Goal: Task Accomplishment & Management: Complete application form

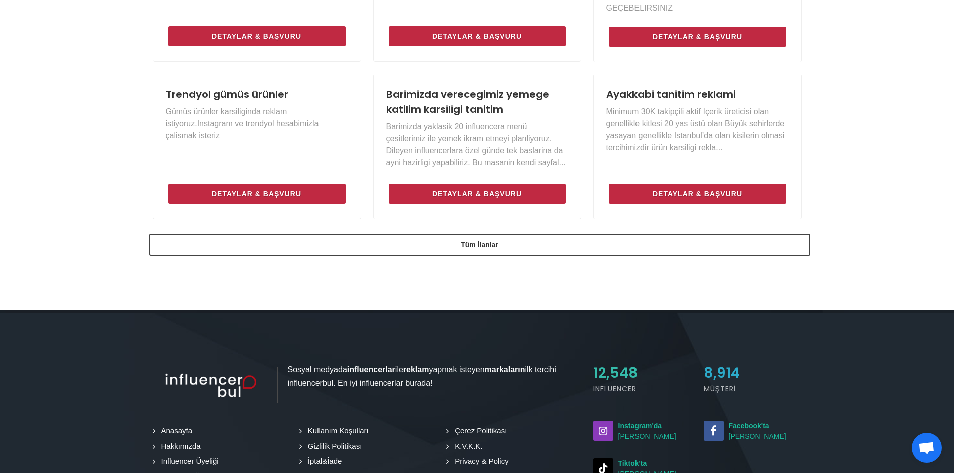
scroll to position [751, 0]
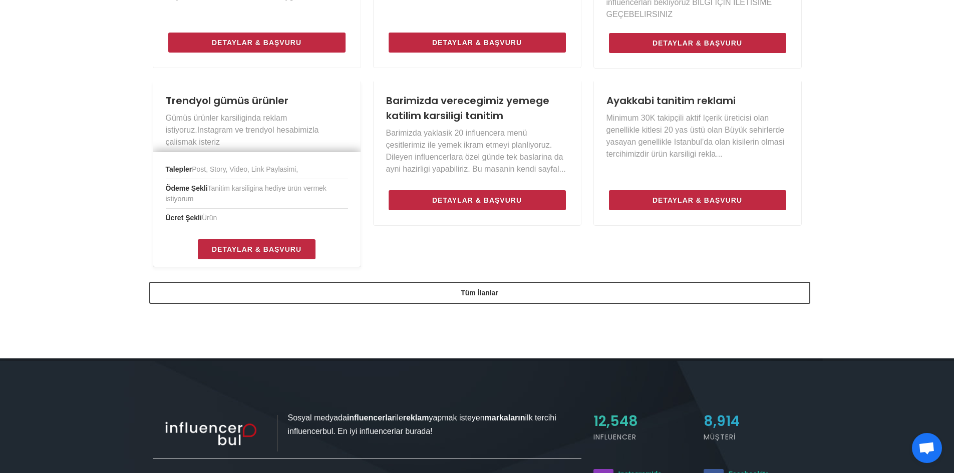
click at [310, 201] on li "Ödeme Şekli Tanitim karsiligina hediye ürün vermek istiyorum" at bounding box center [257, 194] width 182 height 30
drag, startPoint x: 214, startPoint y: 169, endPoint x: 304, endPoint y: 172, distance: 89.7
click at [304, 172] on li "Talepler Post, Story, Video, Link Paylasimi," at bounding box center [257, 169] width 182 height 19
drag, startPoint x: 224, startPoint y: 189, endPoint x: 290, endPoint y: 199, distance: 66.4
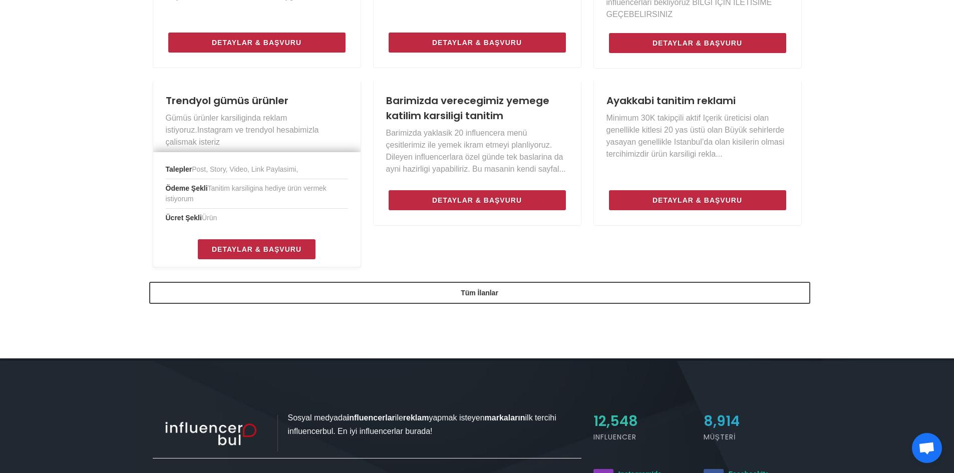
click at [290, 199] on li "Ödeme Şekli Tanitim karsiligina hediye ürün vermek istiyorum" at bounding box center [257, 194] width 182 height 30
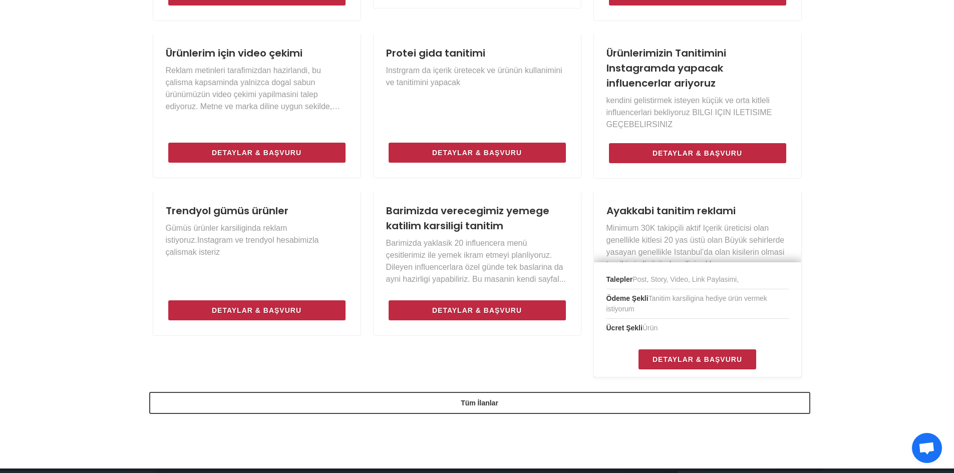
scroll to position [551, 0]
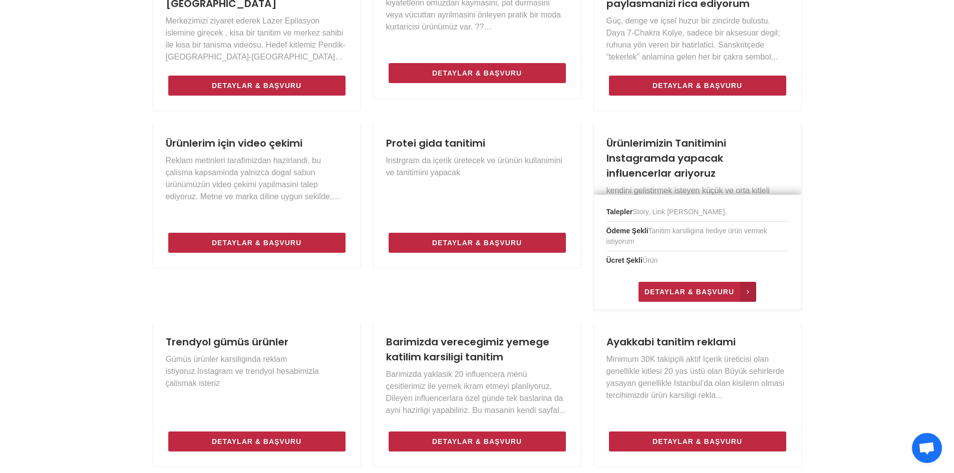
click at [696, 289] on span "Detaylar & Başvuru" at bounding box center [690, 292] width 90 height 12
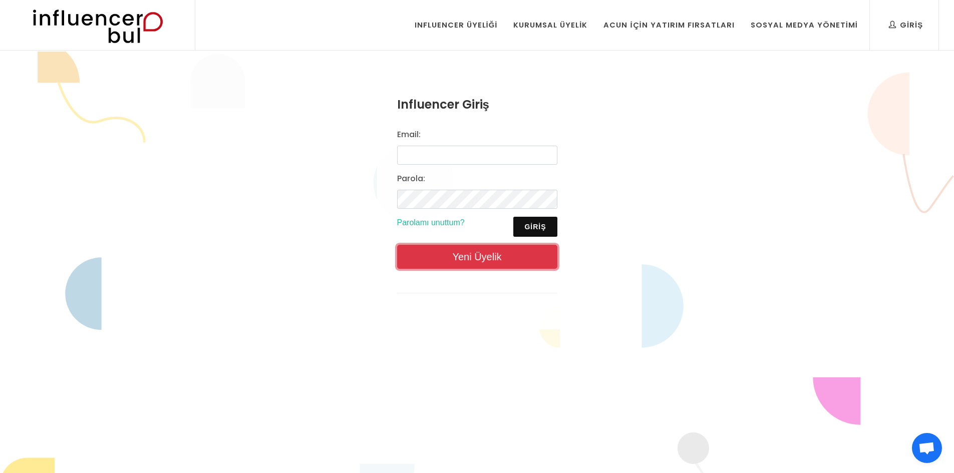
click at [474, 250] on link "Yeni Üyelik" at bounding box center [477, 257] width 160 height 24
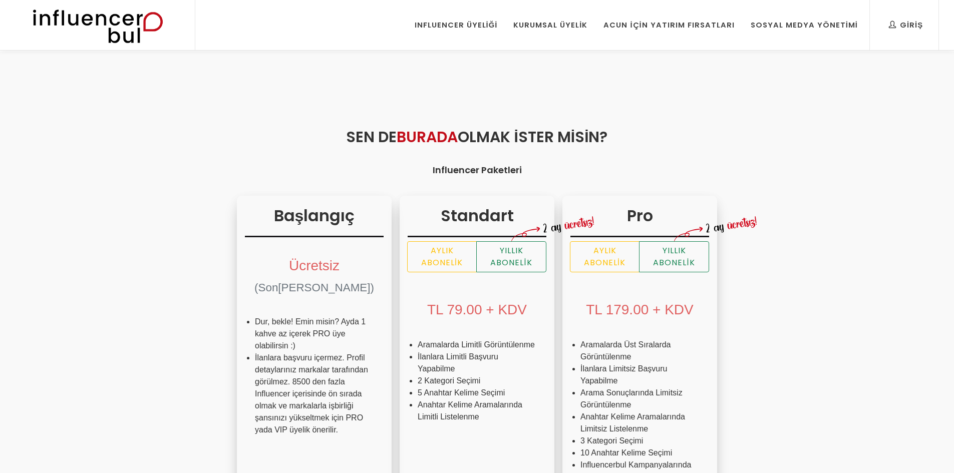
scroll to position [50, 0]
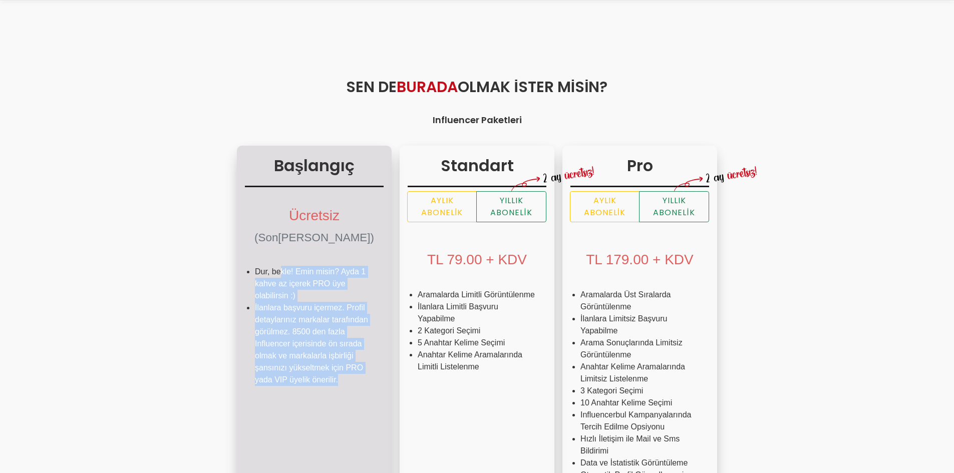
drag, startPoint x: 208, startPoint y: 273, endPoint x: 289, endPoint y: 379, distance: 133.4
click at [289, 379] on ul "Dur, bekle! Emin misin? Ayda 1 kahve az içerek PRO üye olabilirsin :) İlanlara …" at bounding box center [314, 330] width 139 height 144
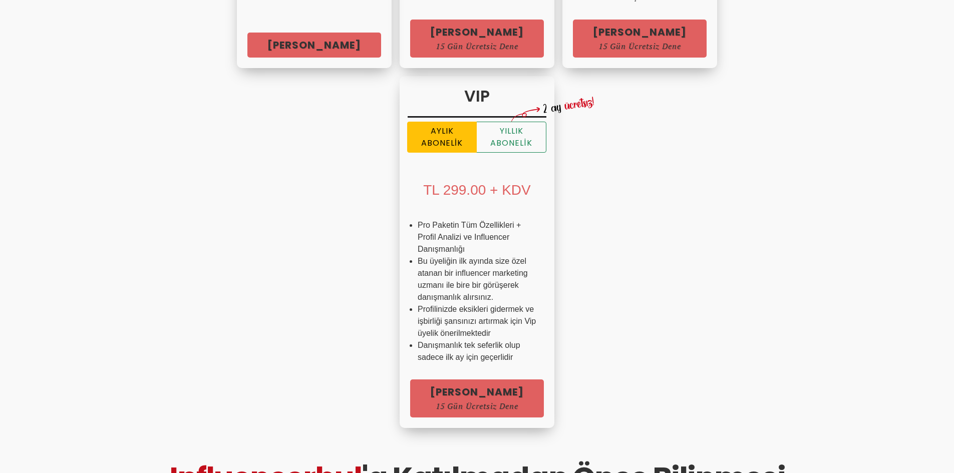
scroll to position [651, 0]
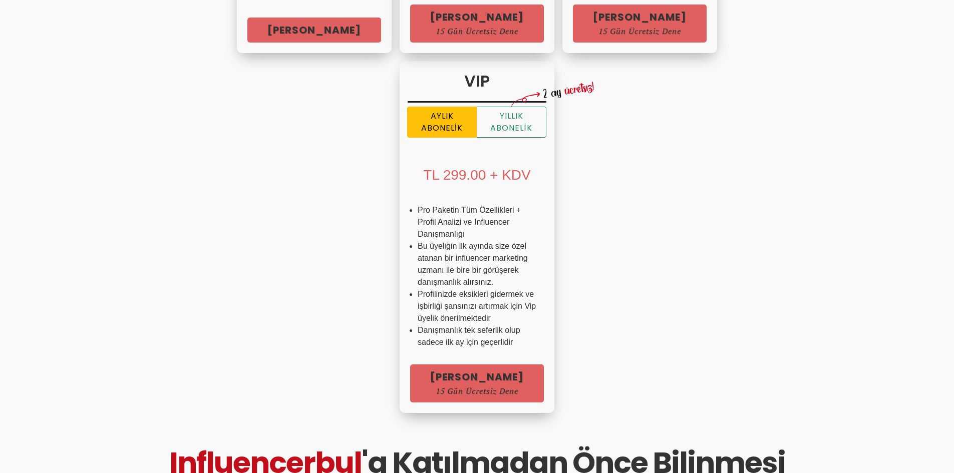
drag, startPoint x: 195, startPoint y: 259, endPoint x: 550, endPoint y: 251, distance: 354.3
drag, startPoint x: 258, startPoint y: 213, endPoint x: 641, endPoint y: 235, distance: 382.9
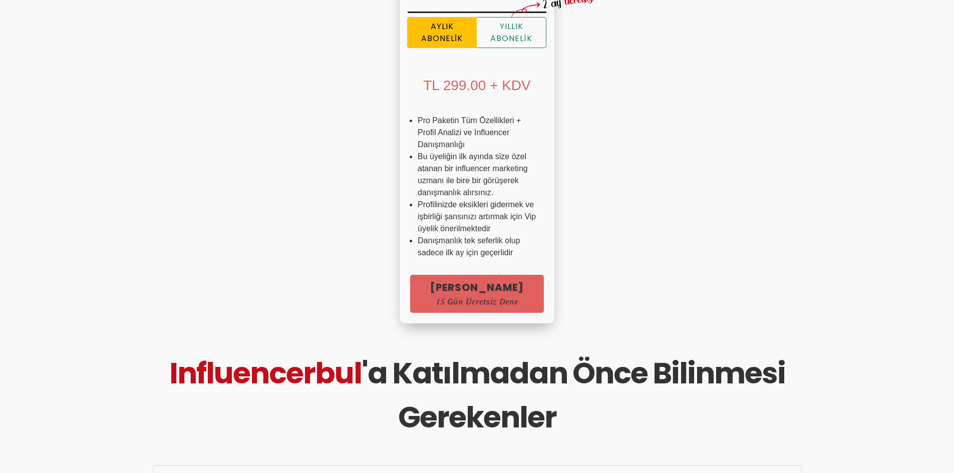
scroll to position [751, 0]
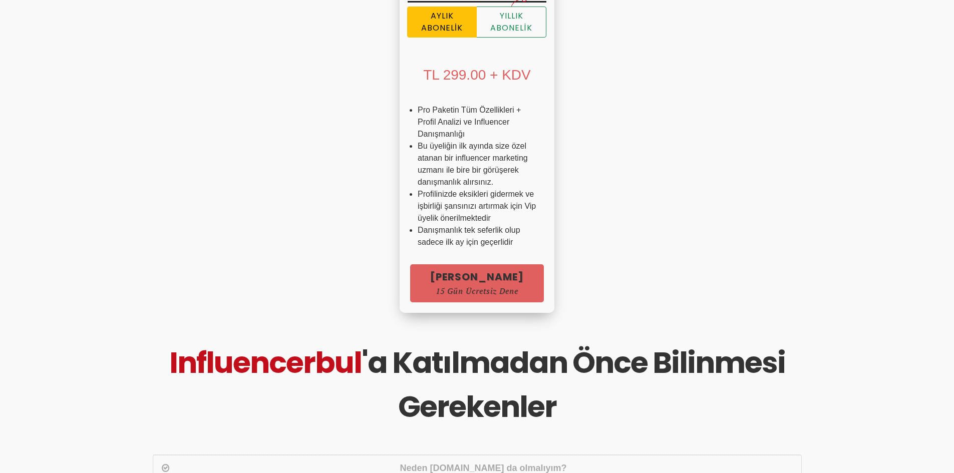
drag, startPoint x: 190, startPoint y: 207, endPoint x: 452, endPoint y: 224, distance: 263.1
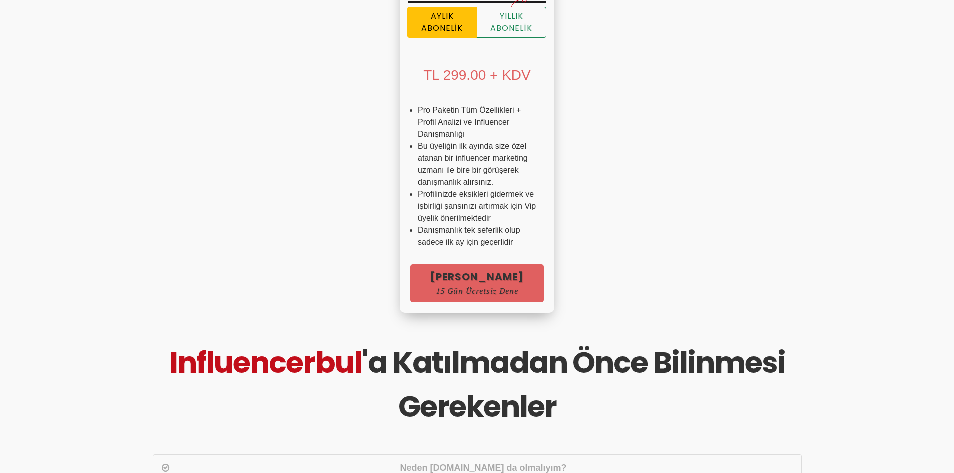
drag, startPoint x: 218, startPoint y: 265, endPoint x: 554, endPoint y: 267, distance: 335.6
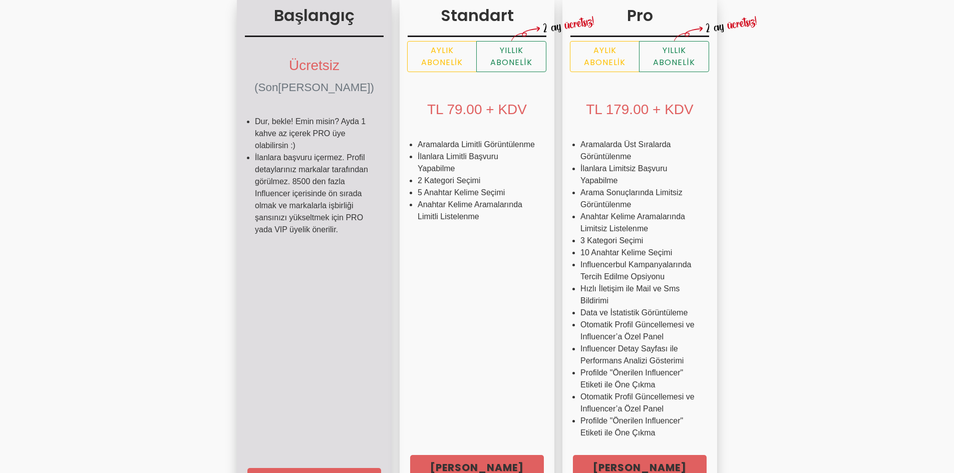
scroll to position [351, 0]
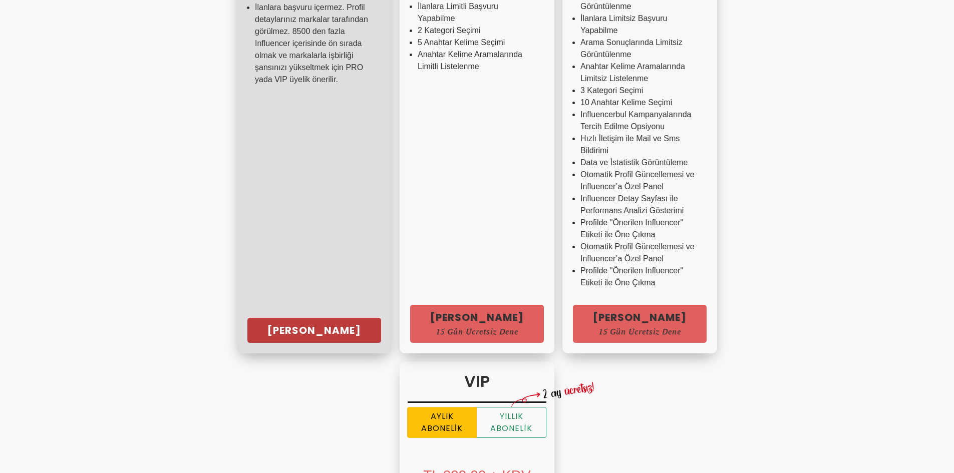
click at [247, 342] on link "Hemen Başla" at bounding box center [314, 330] width 134 height 25
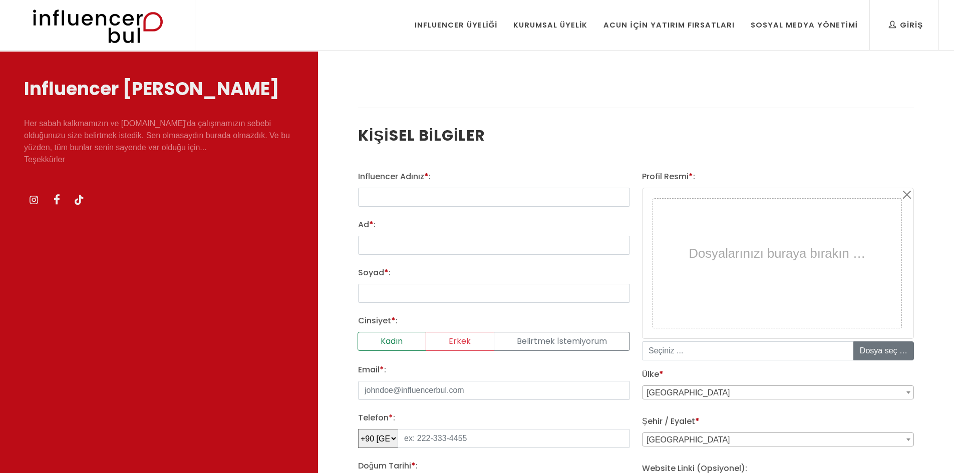
select select
type input "Merved.ata"
click at [445, 249] on input "Ad * :" at bounding box center [494, 245] width 272 height 19
type input "Merve"
click at [418, 296] on input "Soyad * :" at bounding box center [494, 293] width 272 height 19
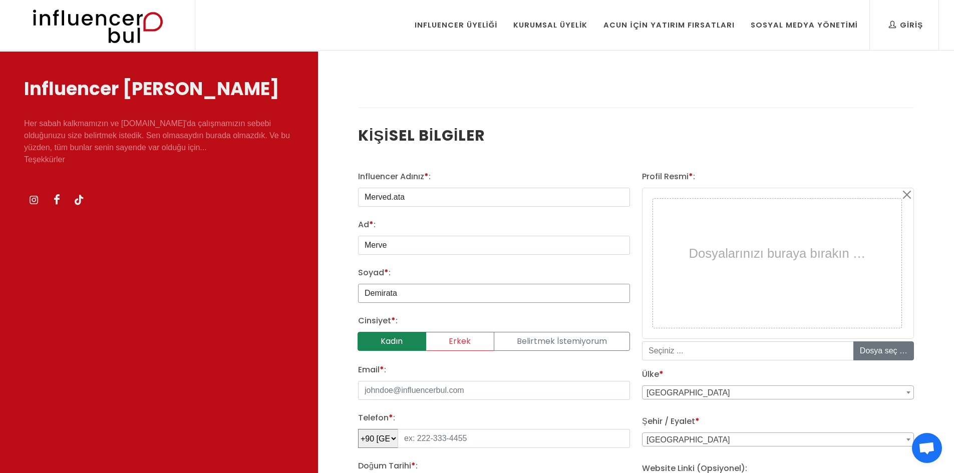
type input "Demirata"
click at [404, 349] on label "Kadın" at bounding box center [392, 341] width 69 height 19
click at [365, 339] on input "Kadın" at bounding box center [361, 335] width 7 height 7
radio input "true"
click at [467, 392] on input "Email * :" at bounding box center [494, 390] width 272 height 19
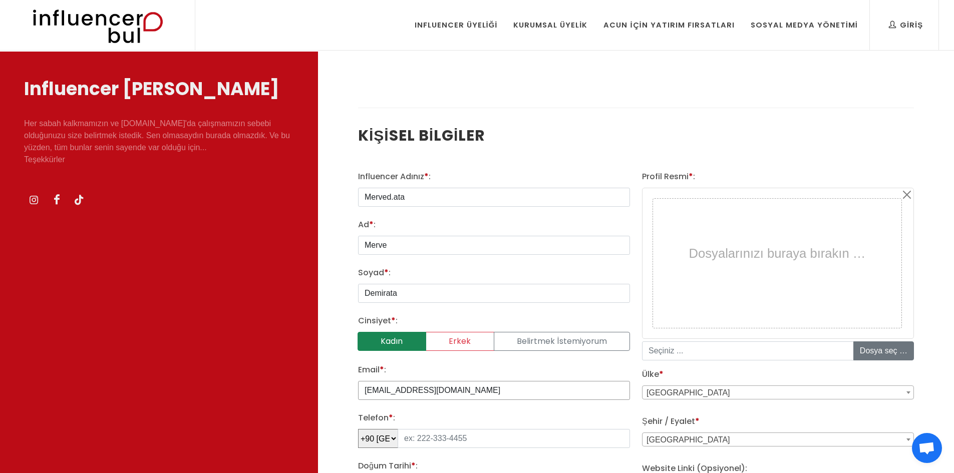
type input "[EMAIL_ADDRESS][DOMAIN_NAME]"
click at [427, 441] on input "tel" at bounding box center [514, 438] width 232 height 19
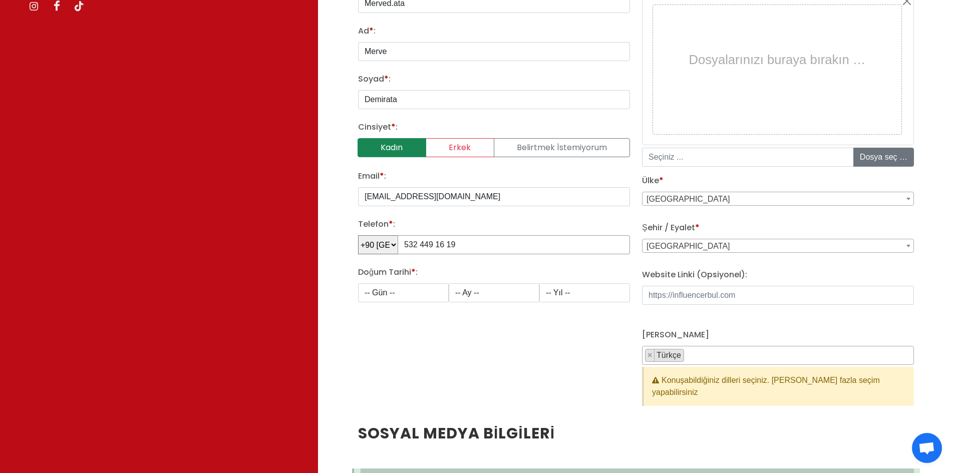
scroll to position [200, 0]
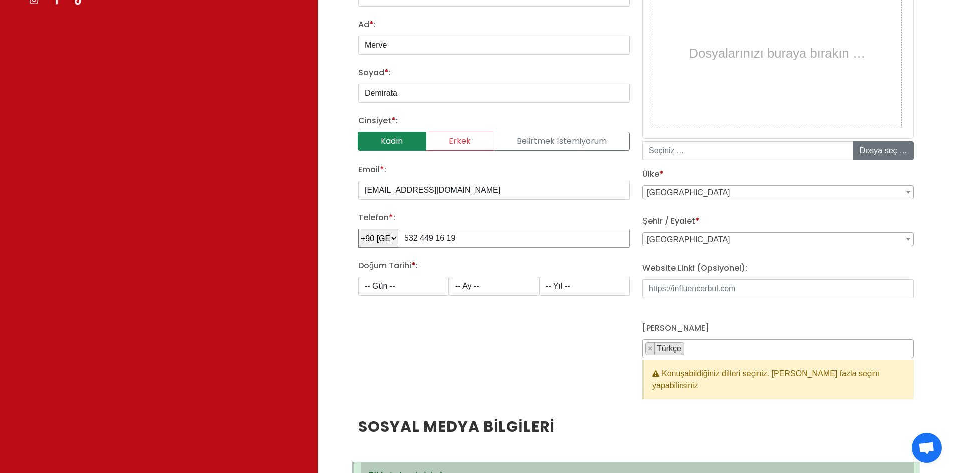
type input "532 449 16 19"
click at [379, 282] on select "-- Gün -- 1 2 3 4 5 6 7 8 9 10 11 12 13 14 15 16 17 18 19 20 21 22 23 24 25 26 …" at bounding box center [403, 286] width 91 height 19
select select "19"
click at [358, 277] on select "-- Gün -- 1 2 3 4 5 6 7 8 9 10 11 12 13 14 15 16 17 18 19 20 21 22 23 24 25 26 …" at bounding box center [403, 286] width 91 height 19
click at [507, 290] on select "-- Ay -- 1 2 3 4 5 6 7 8 9 10 11 12" at bounding box center [494, 286] width 91 height 19
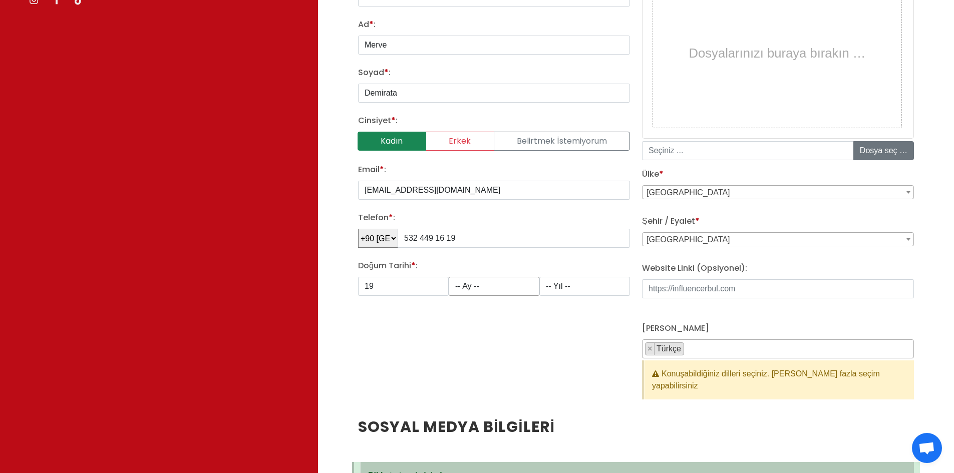
select select "10"
click at [449, 277] on select "-- Ay -- 1 2 3 4 5 6 7 8 9 10 11 12" at bounding box center [494, 286] width 91 height 19
click at [581, 297] on div "Influencer Adınız * : Merved.ata Ad * : Merve Soyad * : Demirata Cinsiyet * : K…" at bounding box center [494, 192] width 284 height 445
click at [597, 281] on select "-- Yıl -- 2008 2007 2006 2005 2004 2003 2002 2001 2000 1999 1998 1997 1996 1995…" at bounding box center [585, 286] width 91 height 19
select select "1992"
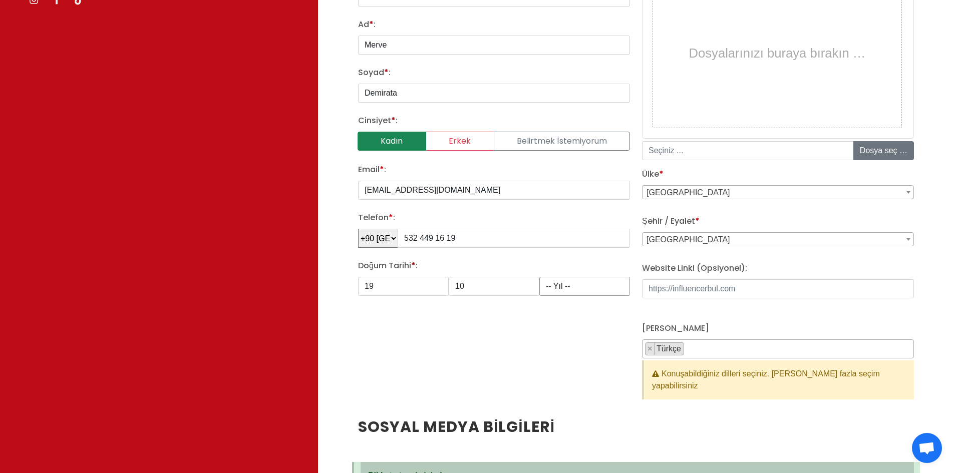
click at [540, 277] on select "-- Yıl -- 2008 2007 2006 2005 2004 2003 2002 2001 2000 1999 1998 1997 1996 1995…" at bounding box center [585, 286] width 91 height 19
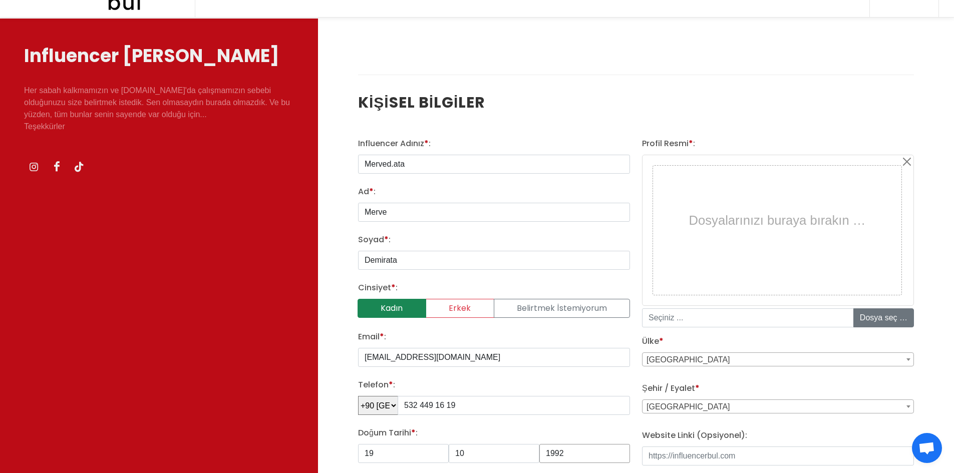
scroll to position [50, 0]
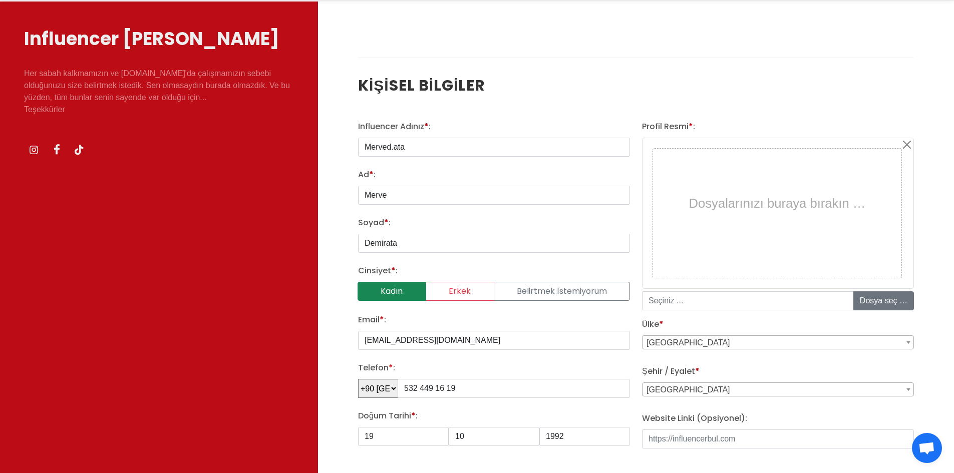
click at [731, 196] on div "Dosyalarınızı buraya bırakın …" at bounding box center [777, 203] width 243 height 104
type input "WhatsApp Image 2025-07-31 at 15.24.05.jpeg"
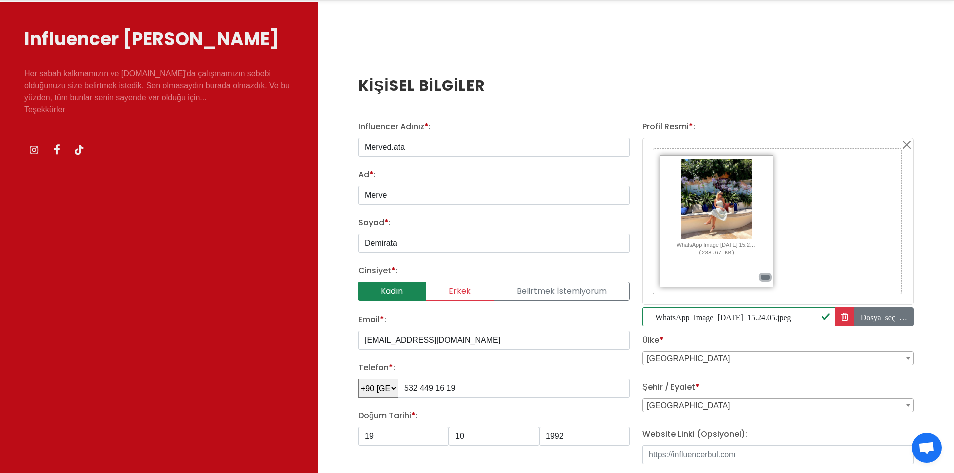
click at [766, 279] on button "button" at bounding box center [765, 277] width 9 height 5
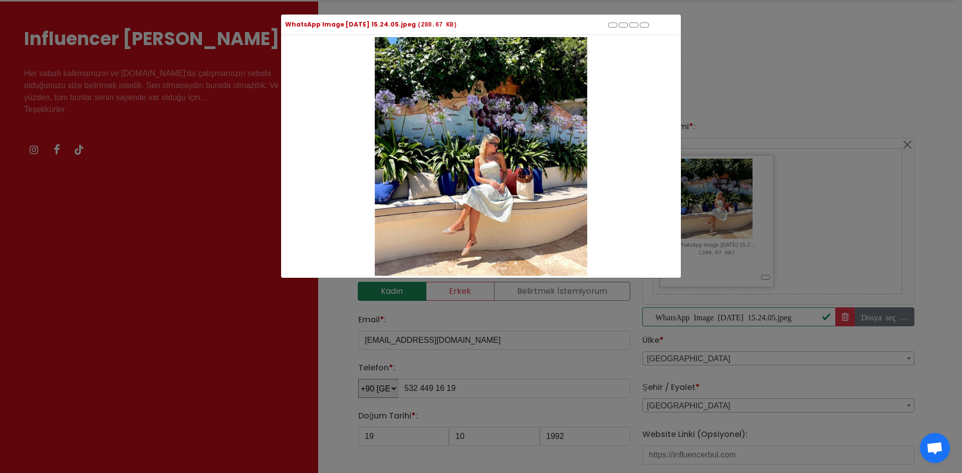
click at [510, 81] on img at bounding box center [481, 156] width 212 height 239
click at [623, 25] on button "button" at bounding box center [623, 25] width 9 height 5
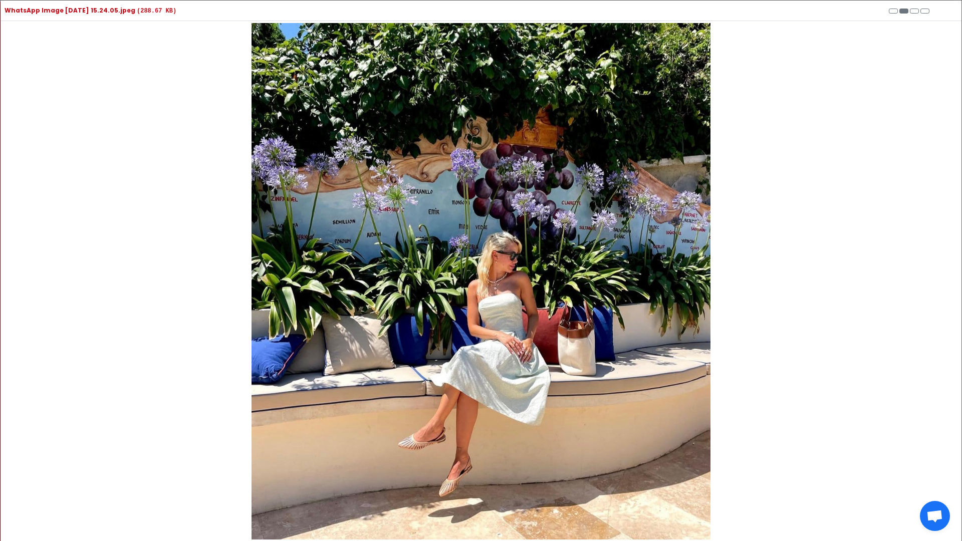
click at [639, 158] on img at bounding box center [480, 281] width 459 height 516
click at [887, 105] on div at bounding box center [481, 281] width 961 height 520
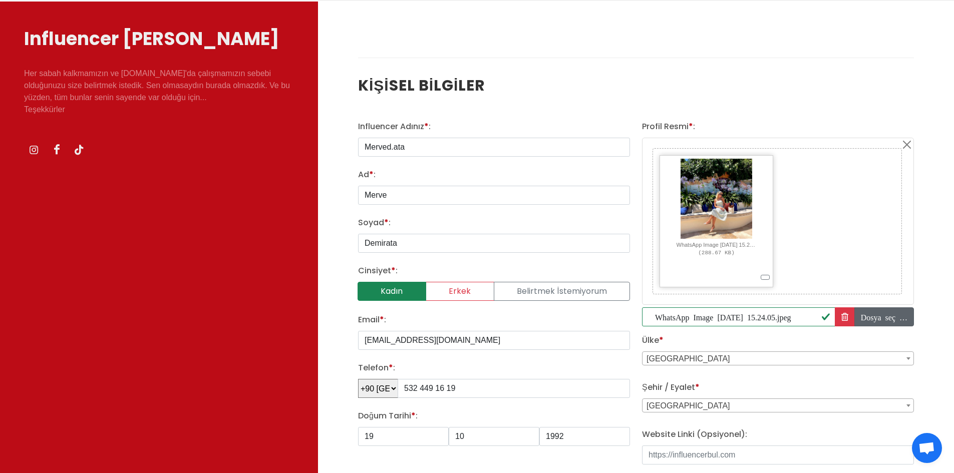
click at [875, 316] on input "file" at bounding box center [923, 317] width 136 height 18
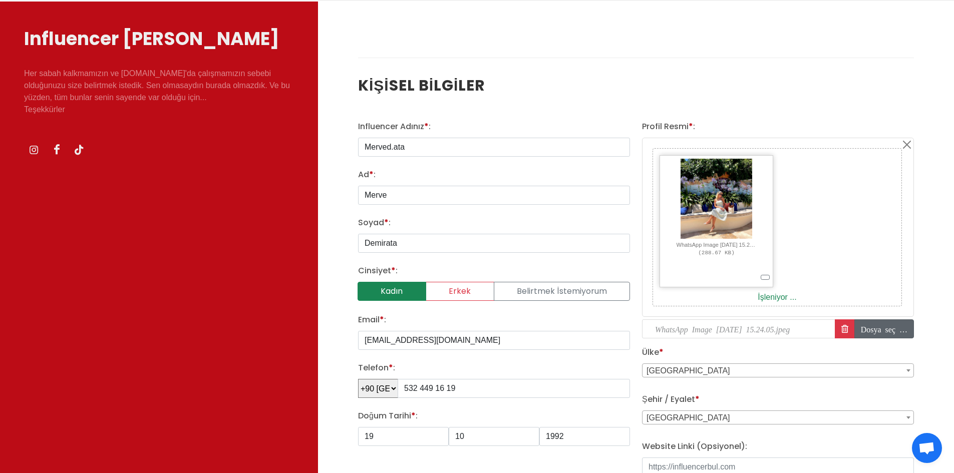
type input "C:\fakepath\WhatsApp Image 2025-07-31 at 15.24.05.jpeg"
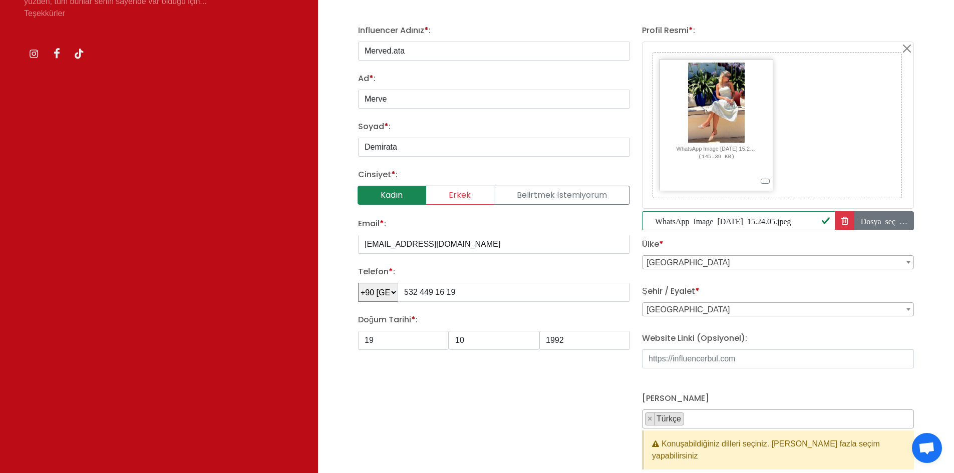
scroll to position [150, 0]
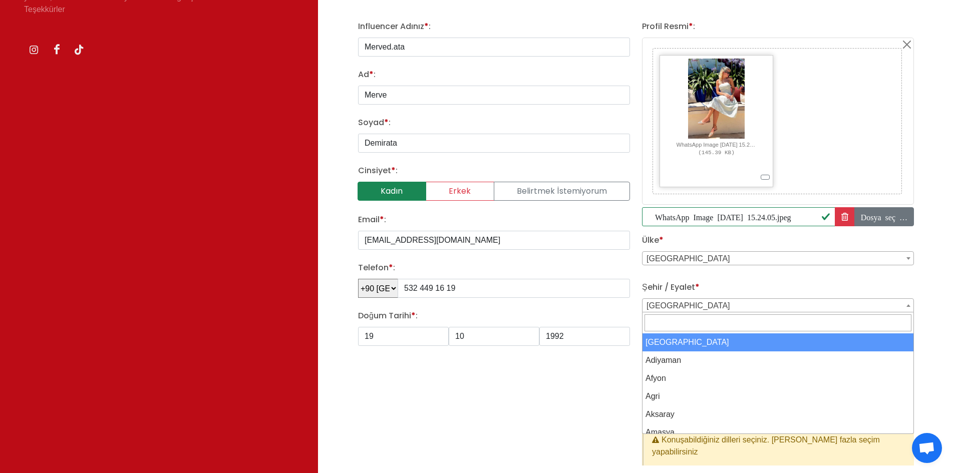
click at [704, 307] on span "Adana" at bounding box center [778, 306] width 271 height 14
click at [738, 306] on span "Adana" at bounding box center [778, 306] width 271 height 14
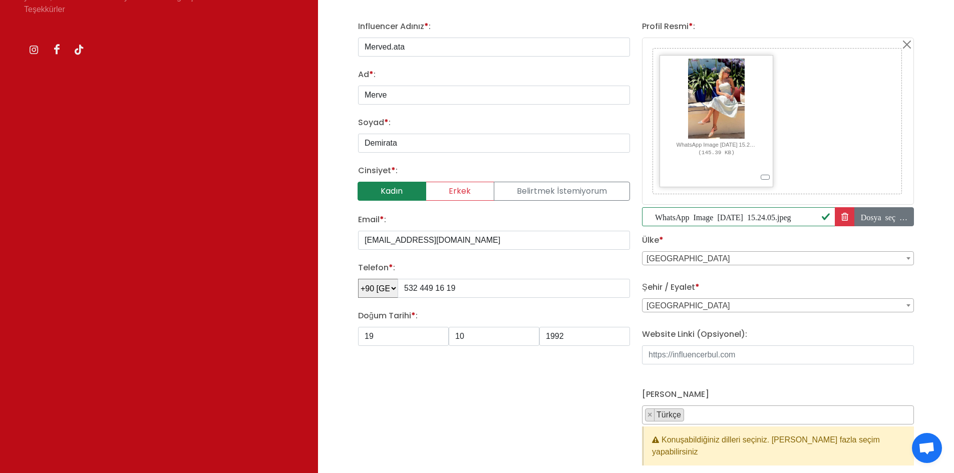
click at [721, 307] on span "Adana" at bounding box center [778, 306] width 271 height 14
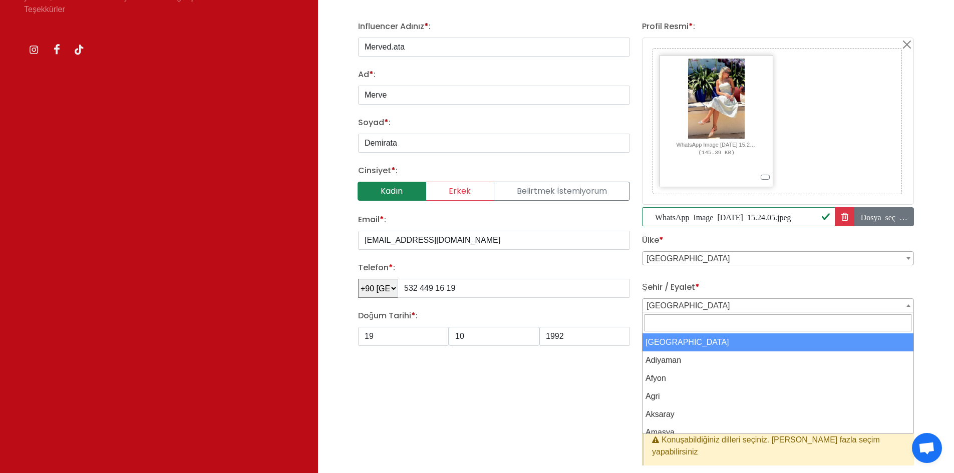
click at [704, 327] on input "Search" at bounding box center [778, 323] width 267 height 17
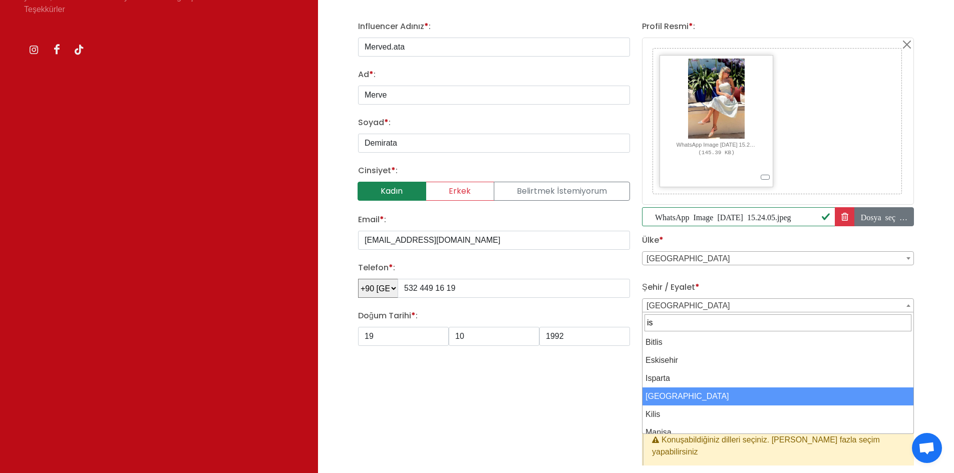
type input "is"
select select "3703"
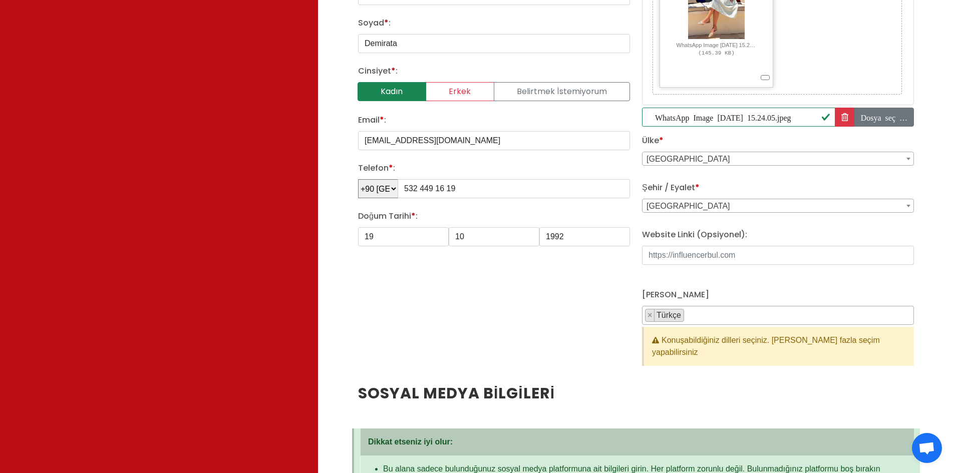
scroll to position [250, 0]
click at [738, 260] on input "Website Linki (Opsiyonel):" at bounding box center [778, 254] width 272 height 19
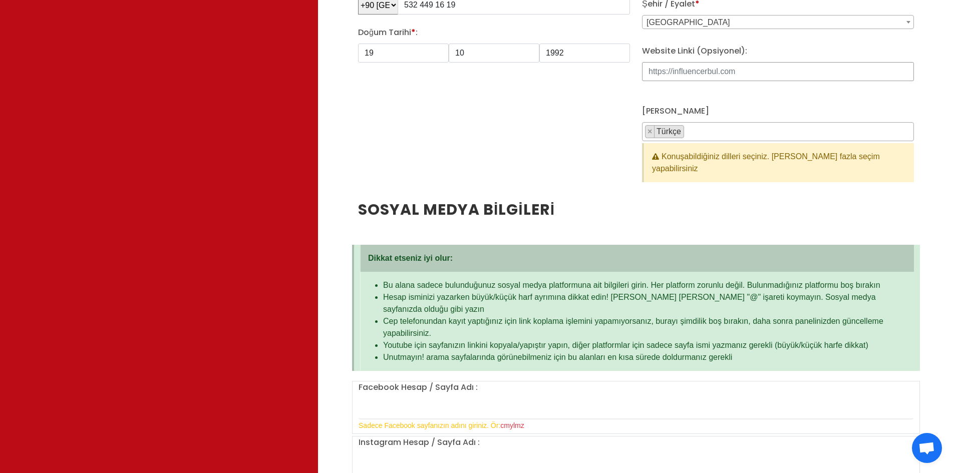
scroll to position [601, 0]
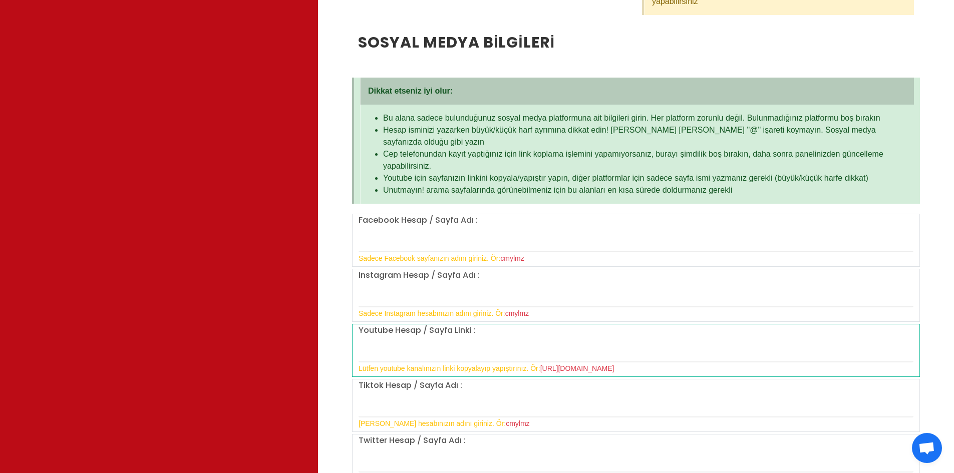
click at [436, 270] on label "Instagram Hesap / Sayfa Adı :" at bounding box center [419, 276] width 121 height 12
click at [460, 287] on input "text" at bounding box center [636, 297] width 555 height 21
type input "Merved.ata"
click at [430, 233] on input "text" at bounding box center [636, 241] width 555 height 21
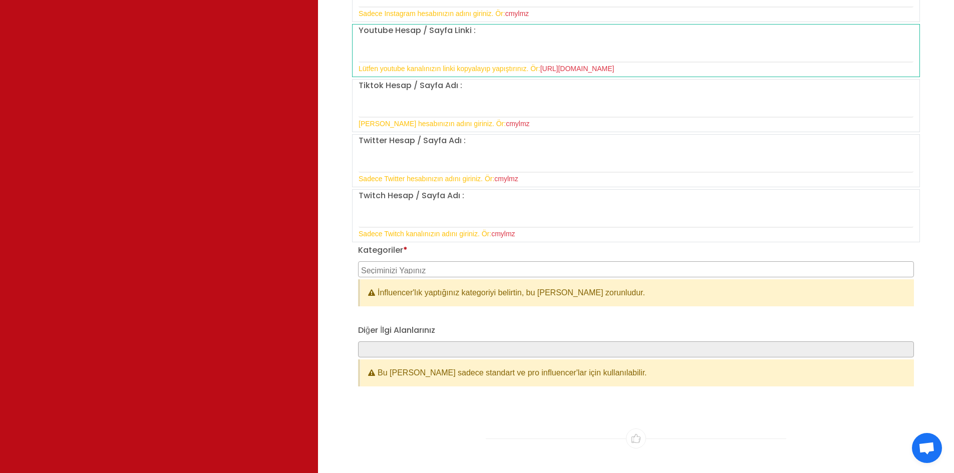
scroll to position [902, 0]
click at [427, 265] on textarea "Search" at bounding box center [637, 269] width 553 height 9
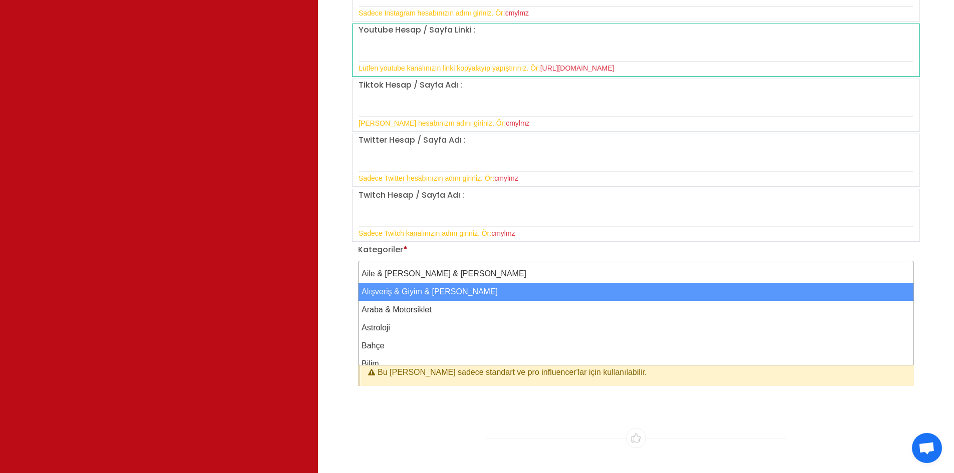
select select "2"
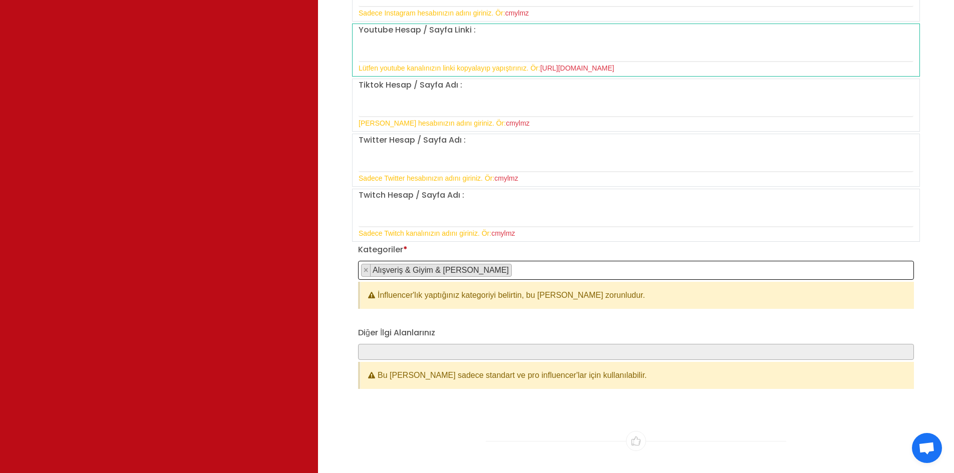
click at [529, 261] on span "× Alışveriş & Giyim & Aksesuar" at bounding box center [636, 270] width 556 height 19
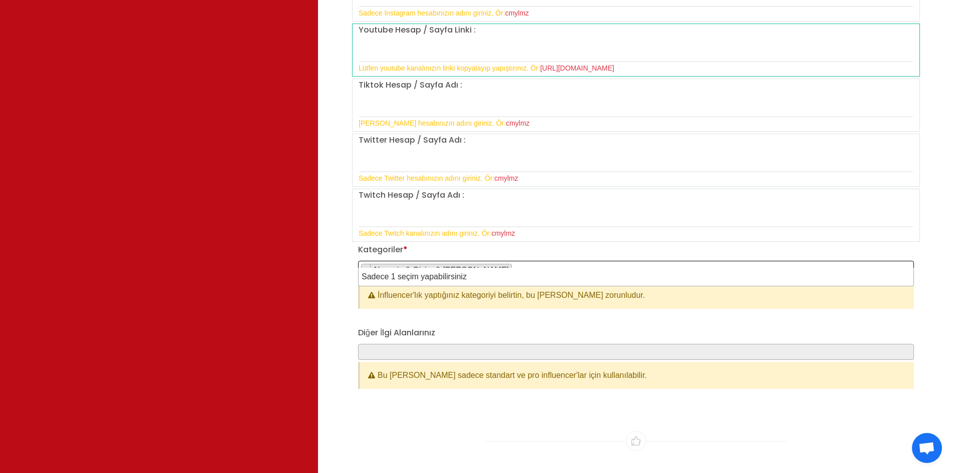
click at [517, 261] on span "× Alışveriş & Giyim & Aksesuar" at bounding box center [636, 270] width 556 height 19
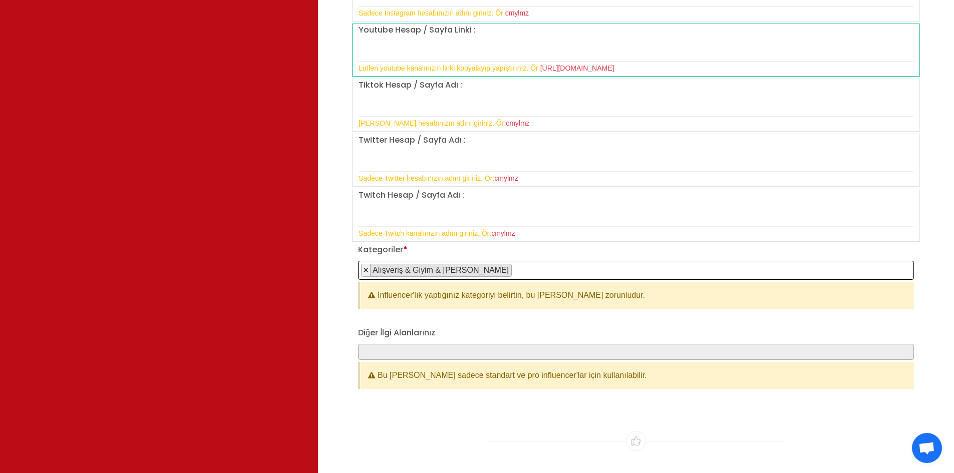
click at [362, 265] on button "×" at bounding box center [366, 271] width 9 height 12
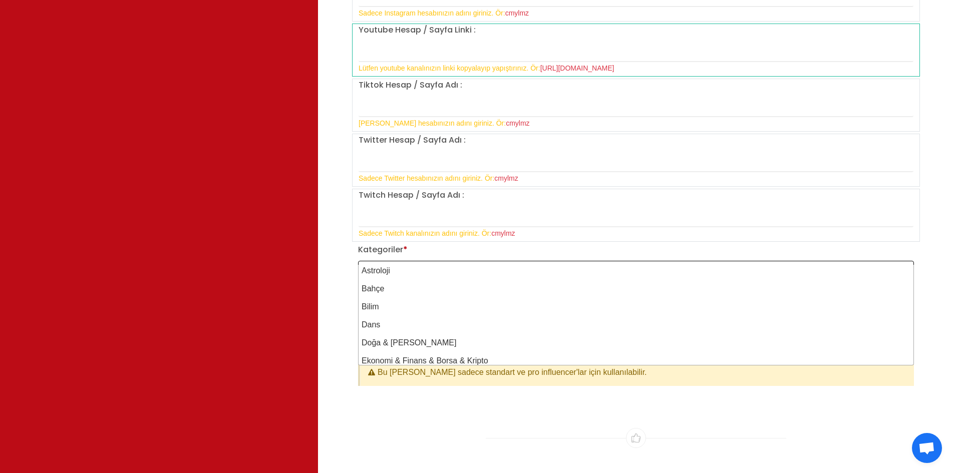
scroll to position [0, 0]
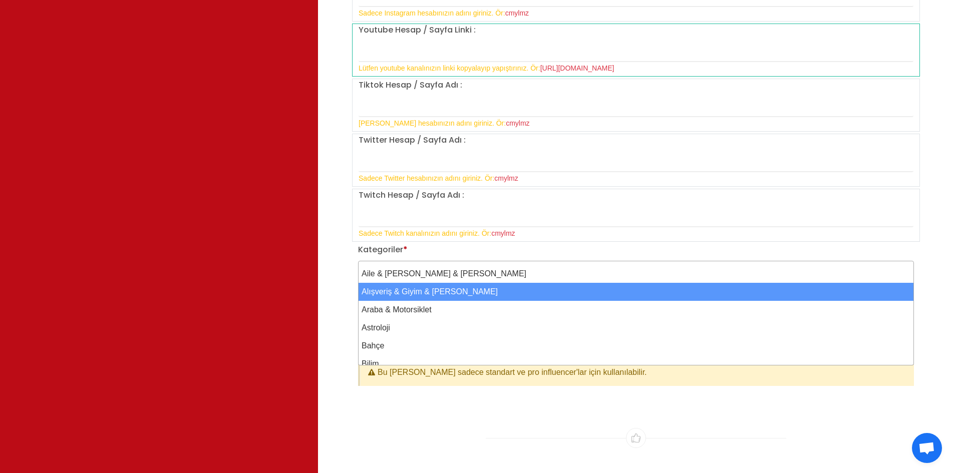
select select "2"
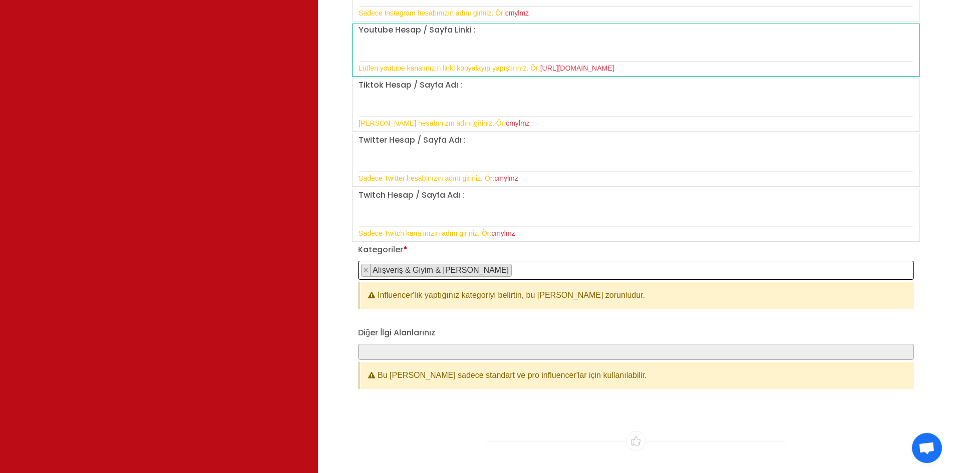
click at [616, 261] on span "× Alışveriş & Giyim & Aksesuar" at bounding box center [636, 270] width 556 height 19
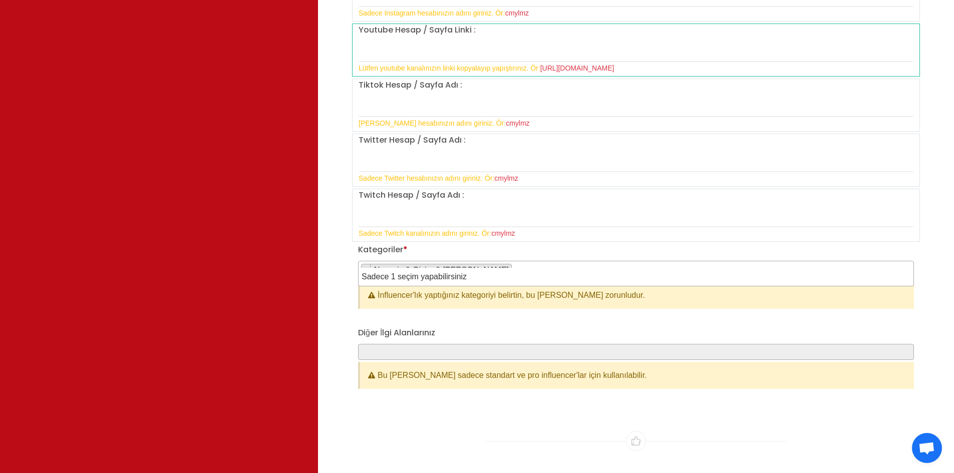
click at [590, 276] on li "Sadece 1 seçim yapabilirsiniz" at bounding box center [636, 277] width 555 height 18
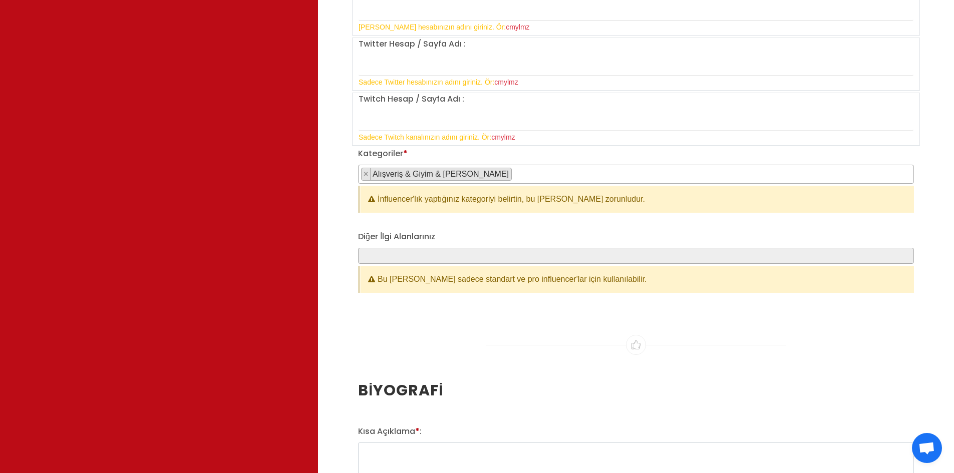
scroll to position [1002, 0]
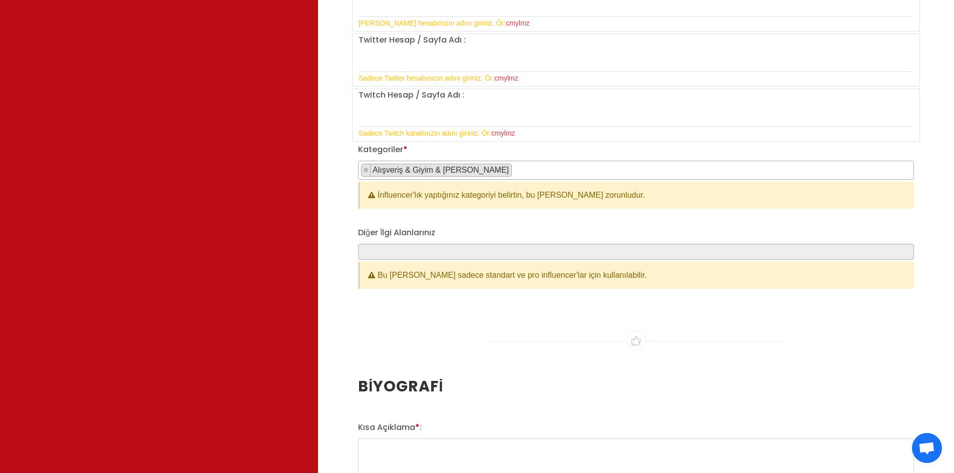
click at [453, 227] on div "Diğer İlgi Alanlarınız Bu alan sadece standart ve pro influencer'lar için kulla…" at bounding box center [636, 258] width 556 height 62
click at [446, 244] on span at bounding box center [636, 252] width 556 height 16
click at [448, 244] on span at bounding box center [636, 252] width 556 height 16
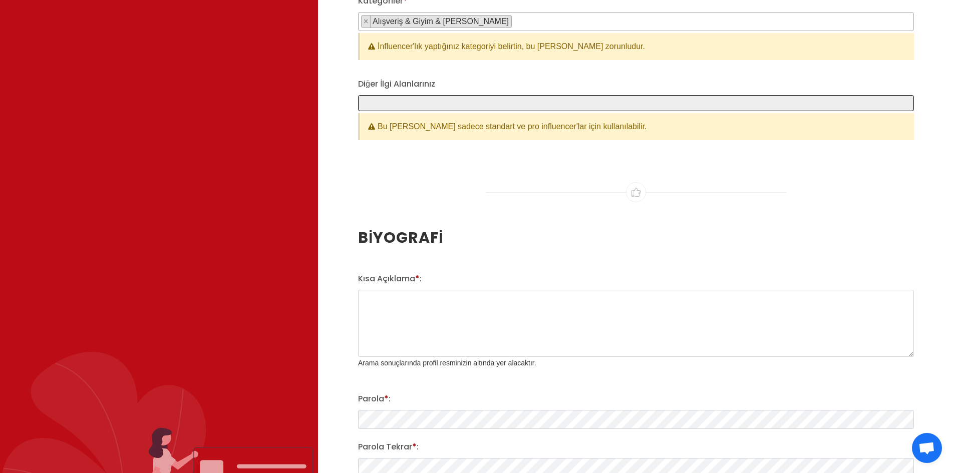
scroll to position [1202, 0]
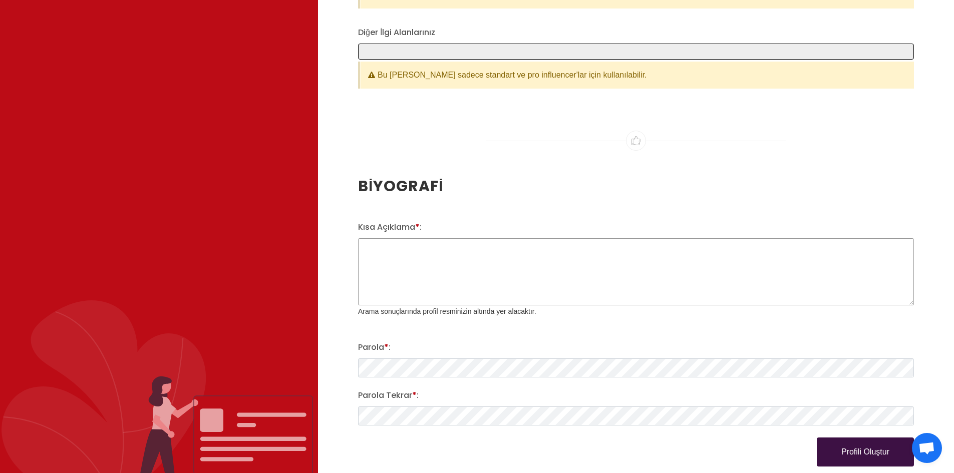
click at [395, 238] on textarea "Kısa Açıklama * :" at bounding box center [636, 271] width 556 height 67
click at [440, 243] on textarea "Kısa Açıklama * :" at bounding box center [636, 271] width 556 height 67
paste textarea "Merhaba, ben Merve. İstanbul’da yaşıyorum ve UGC sözleşmeleri kapsamında markal…"
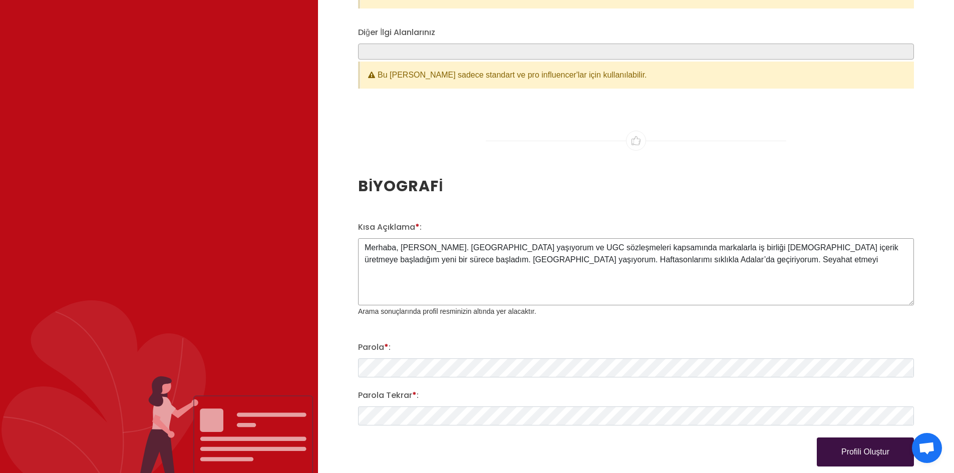
drag, startPoint x: 723, startPoint y: 251, endPoint x: 484, endPoint y: 255, distance: 238.5
click at [484, 255] on textarea "Merhaba, ben Merve. İstanbul’da yaşıyorum ve UGC sözleşmeleri kapsamında markal…" at bounding box center [636, 271] width 556 height 67
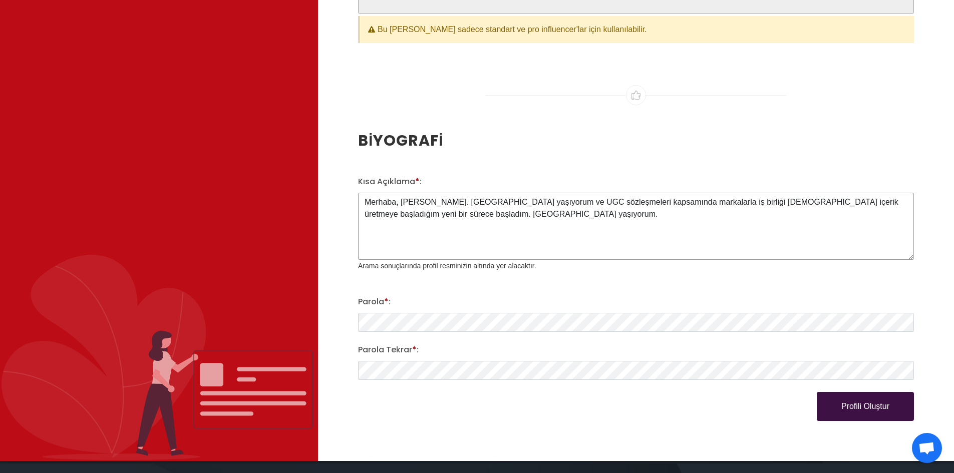
scroll to position [1302, 0]
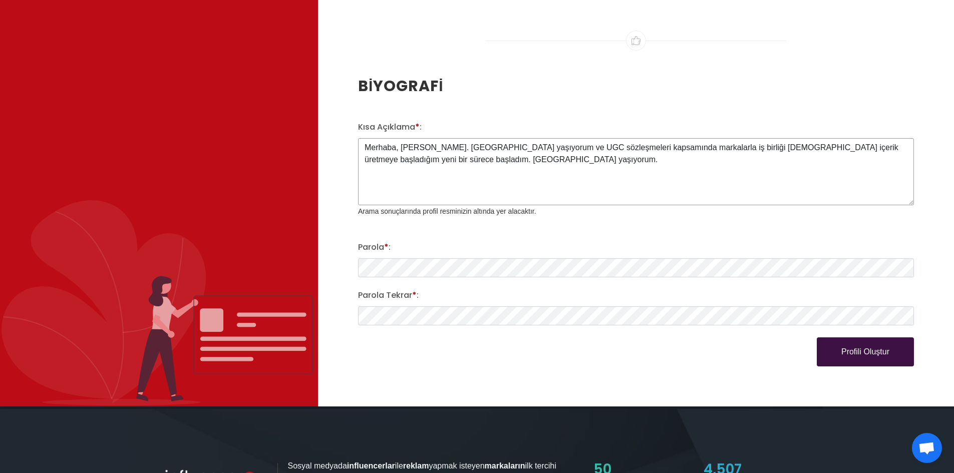
type textarea "Merhaba, ben Merve. İstanbul’da yaşıyorum ve UGC sözleşmeleri kapsamında markal…"
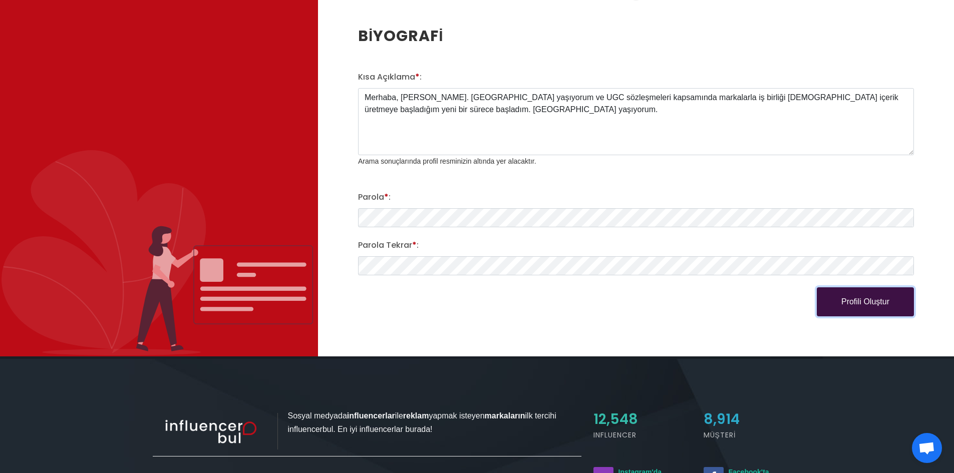
click at [856, 288] on button "Profili Oluştur" at bounding box center [865, 302] width 97 height 29
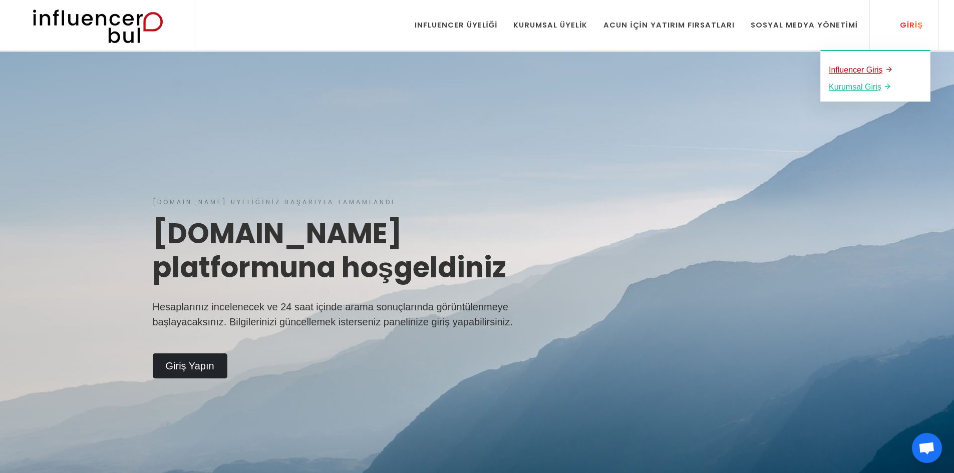
click at [869, 68] on u "Influencer Giriş" at bounding box center [856, 70] width 54 height 9
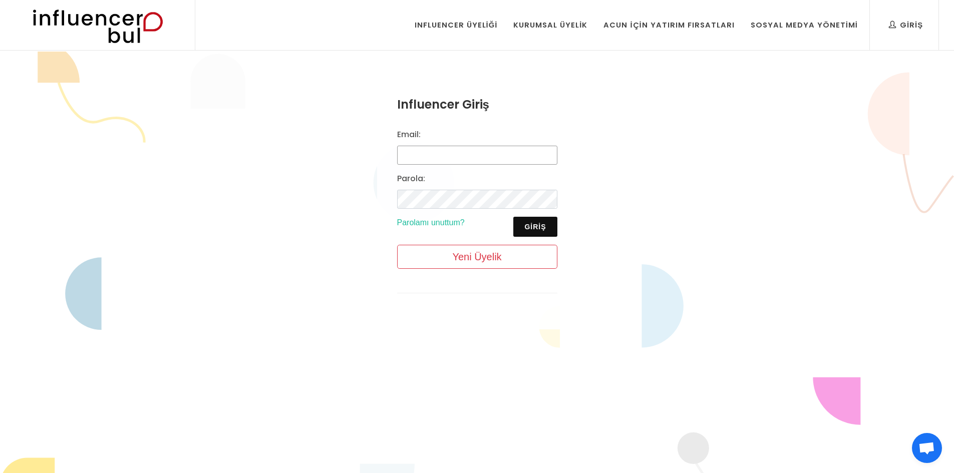
click at [480, 157] on input "Email:" at bounding box center [477, 155] width 160 height 19
type input "[EMAIL_ADDRESS][DOMAIN_NAME]"
click at [541, 224] on button "Giriş" at bounding box center [535, 227] width 44 height 20
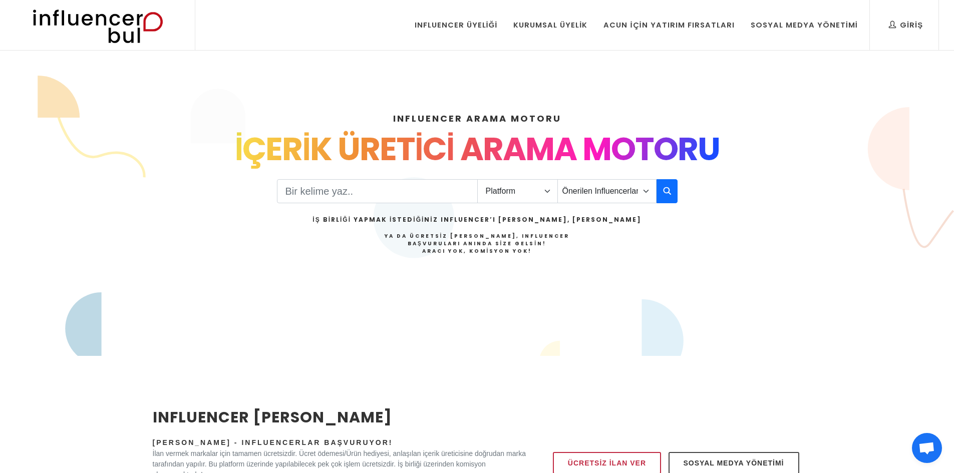
click at [927, 448] on span "Açık sohbet" at bounding box center [927, 449] width 17 height 14
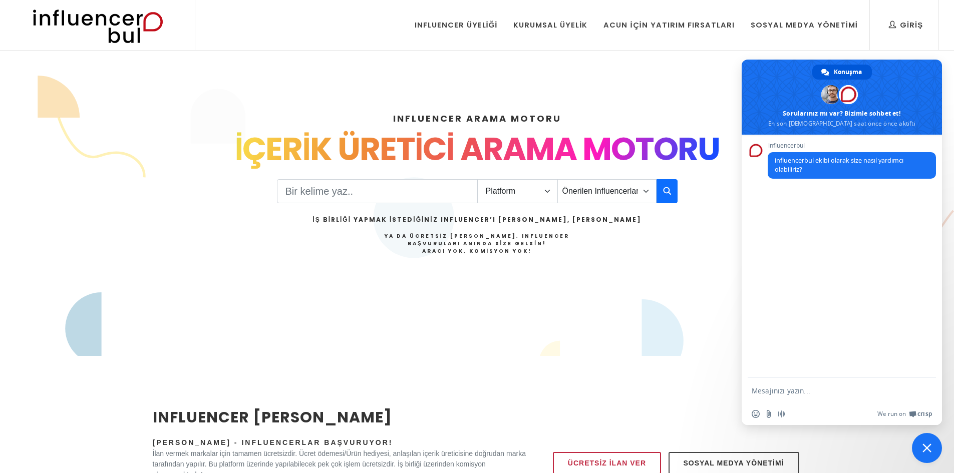
click at [823, 389] on textarea "Mesajınızı yazın..." at bounding box center [832, 390] width 160 height 25
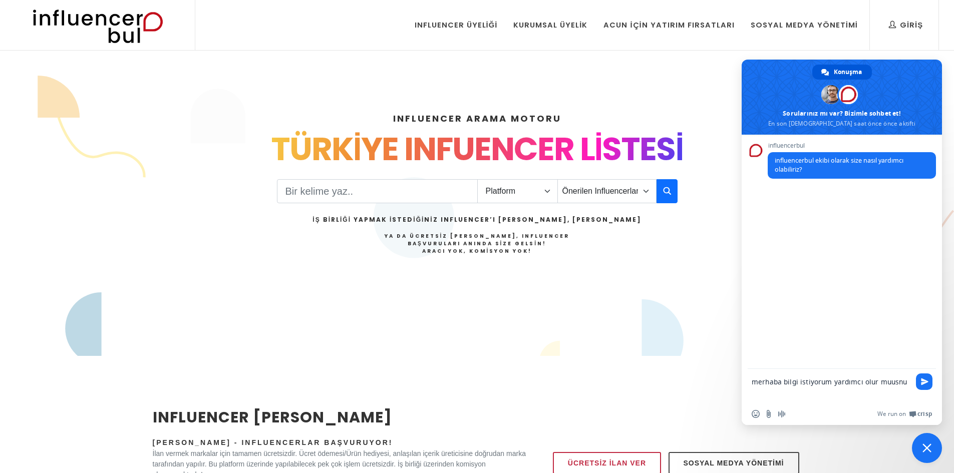
type textarea "merhaba bilgi istiyorum yardımcı olur muusnuz"
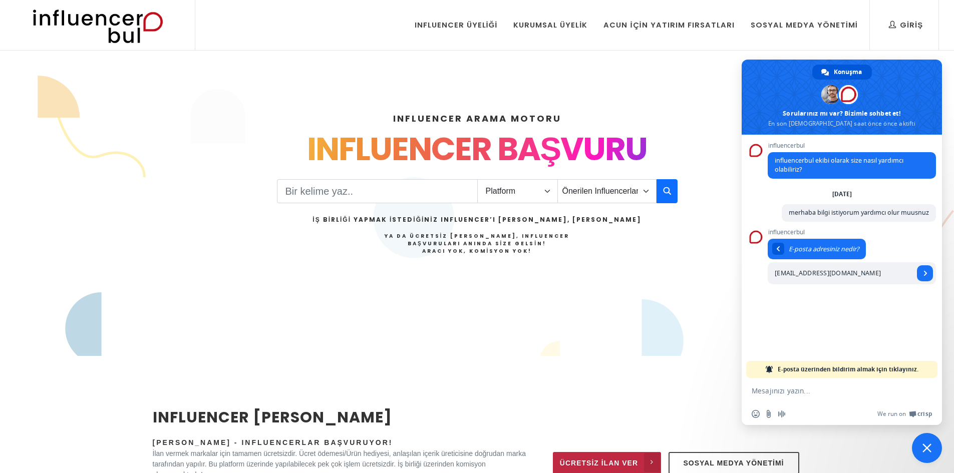
type input "[EMAIL_ADDRESS][DOMAIN_NAME]"
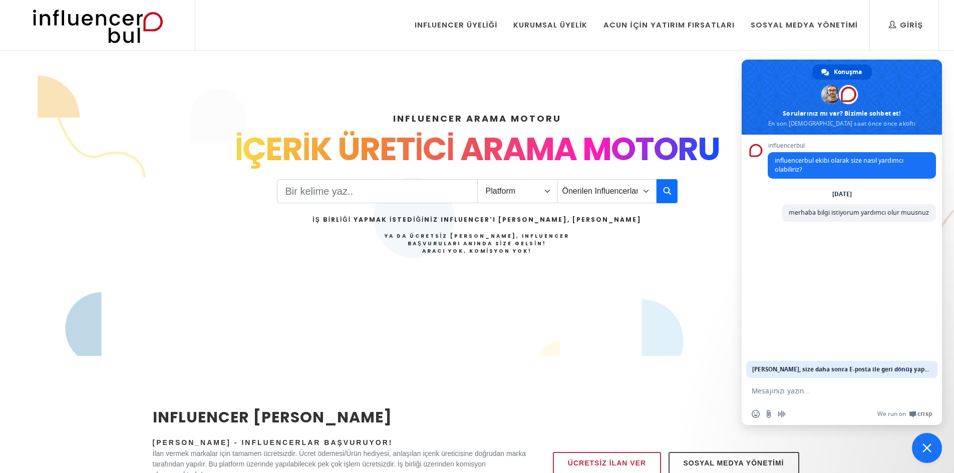
click at [792, 396] on textarea "Mesajınızı yazın..." at bounding box center [832, 390] width 160 height 25
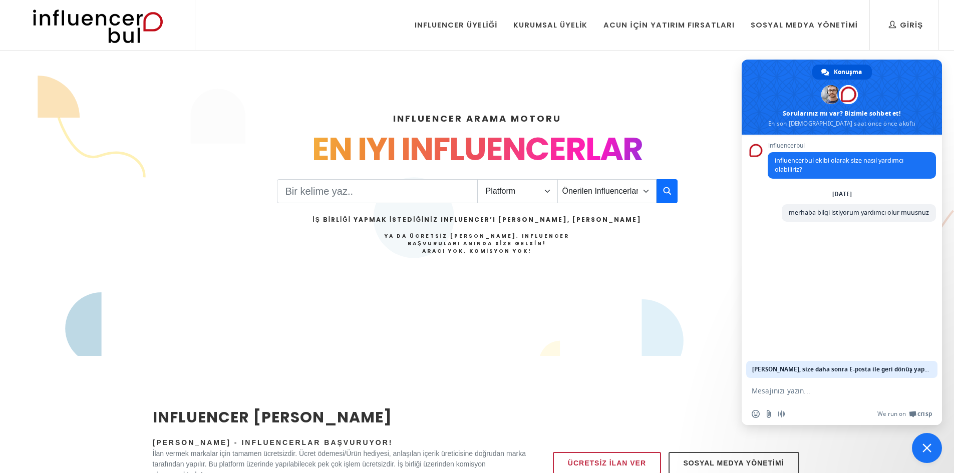
click at [797, 389] on textarea "Mesajınızı yazın..." at bounding box center [832, 390] width 160 height 25
click at [823, 92] on span at bounding box center [831, 94] width 19 height 19
